Goal: Task Accomplishment & Management: Complete application form

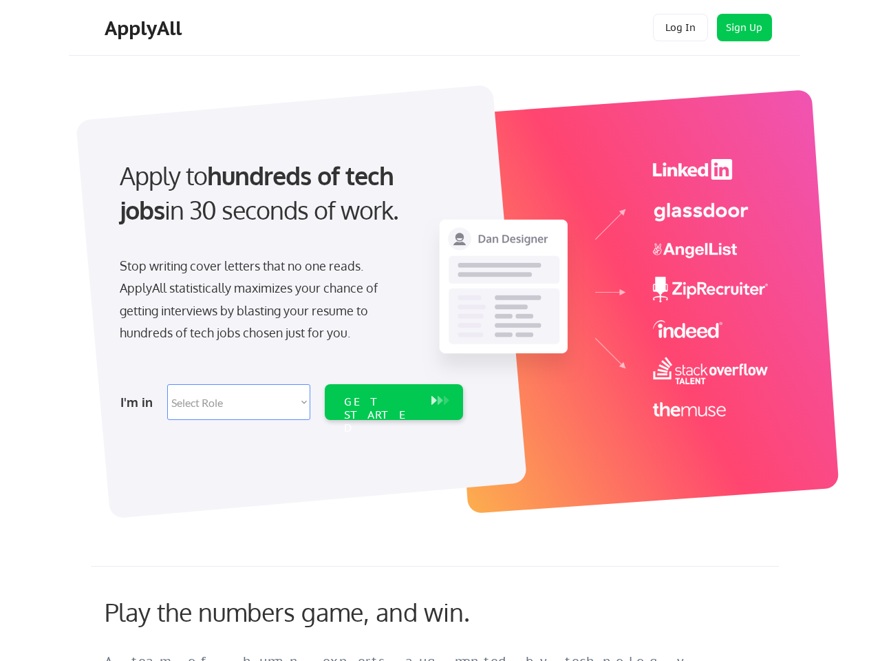
click at [434, 330] on div "Apply to hundreds of tech jobs in 30 seconds of work. Stop writing cover letter…" at bounding box center [290, 286] width 385 height 282
click at [436, 294] on div "Apply to hundreds of tech jobs in 30 seconds of work. Stop writing cover letter…" at bounding box center [290, 286] width 385 height 282
click at [290, 285] on div "Stop writing cover letters that no one reads. ApplyAll statistically maximizes …" at bounding box center [261, 299] width 283 height 89
click at [288, 204] on div "Apply to hundreds of tech jobs in 30 seconds of work." at bounding box center [289, 193] width 338 height 70
click at [261, 302] on div "Stop writing cover letters that no one reads. ApplyAll statistically maximizes …" at bounding box center [261, 299] width 283 height 89
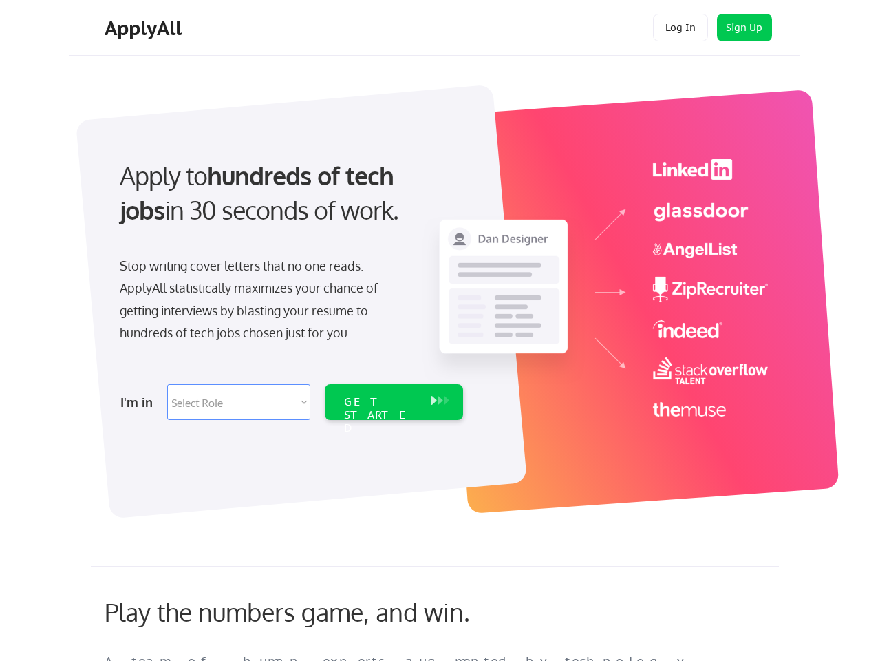
click at [290, 402] on select "Select Role Software Engineering Product Management Customer Success Sales UI/U…" at bounding box center [238, 402] width 143 height 36
click at [140, 402] on div "I'm in" at bounding box center [139, 402] width 39 height 22
click at [239, 402] on select "Select Role Software Engineering Product Management Customer Success Sales UI/U…" at bounding box center [238, 402] width 143 height 36
click at [394, 402] on div "GET STARTED" at bounding box center [381, 415] width 74 height 40
click at [381, 402] on div "GET STARTED" at bounding box center [381, 415] width 74 height 40
